Goal: Information Seeking & Learning: Learn about a topic

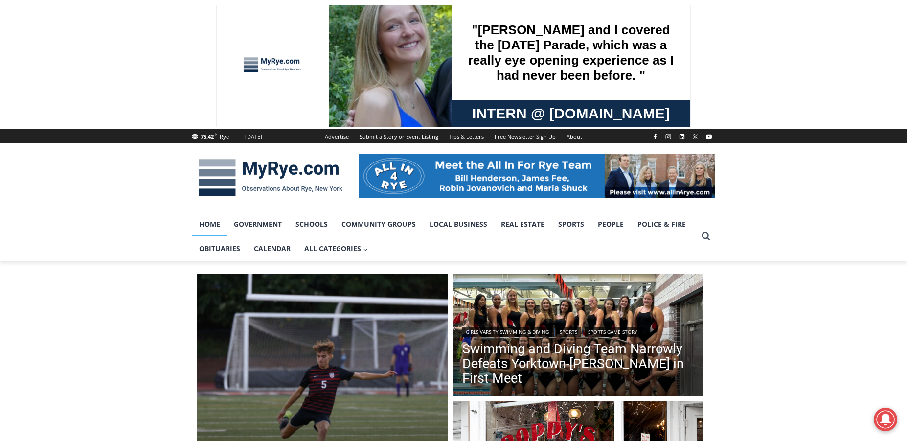
scroll to position [147, 0]
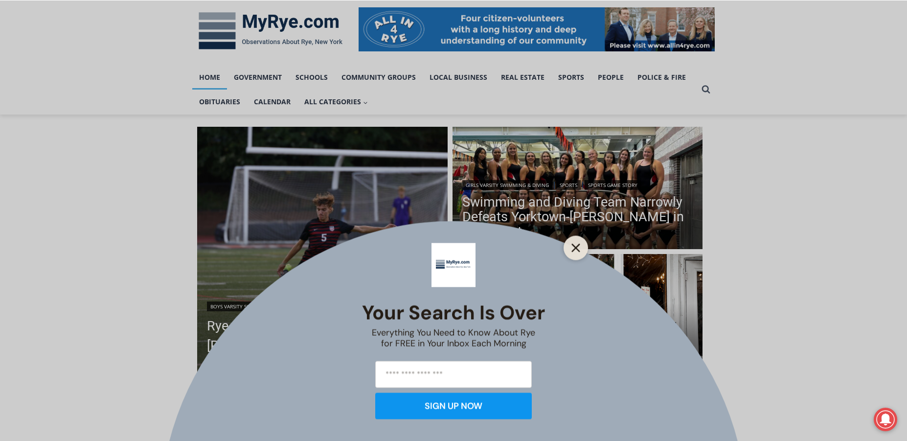
click at [579, 243] on button "Close" at bounding box center [576, 248] width 14 height 14
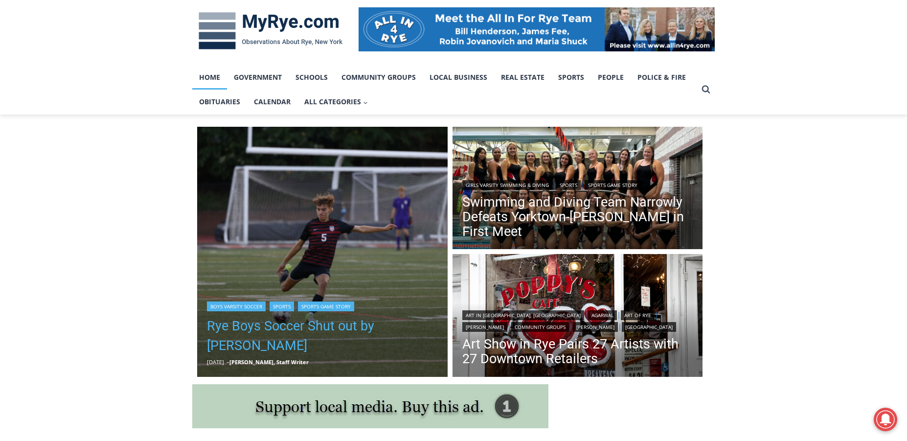
click at [319, 325] on link "Rye Boys Soccer Shut out by [PERSON_NAME]" at bounding box center [322, 335] width 231 height 39
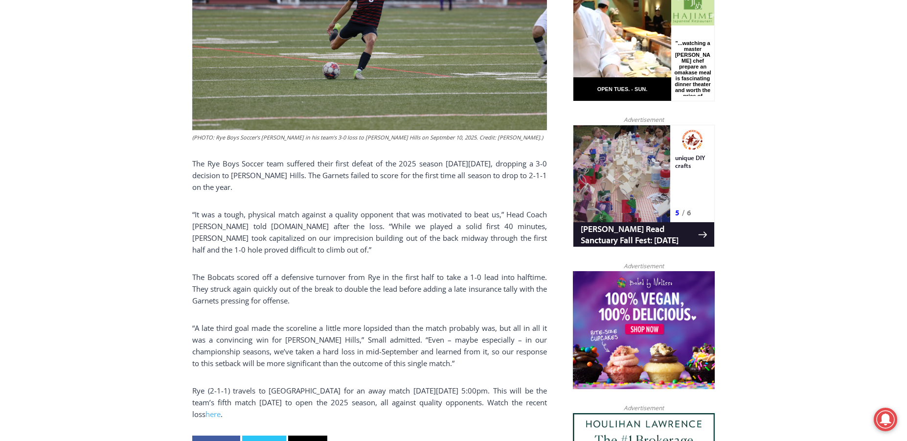
scroll to position [587, 0]
